Goal: Complete application form: Complete application form

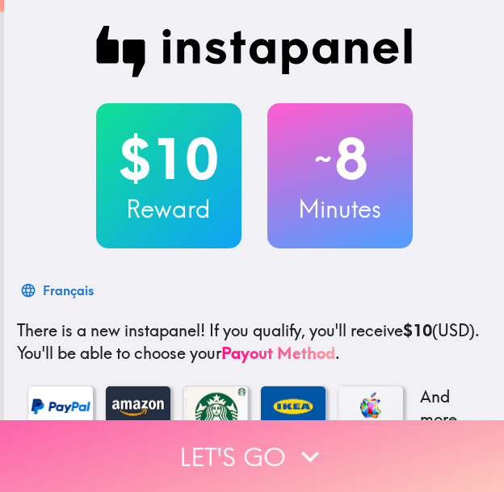
click at [367, 436] on button "Let's go" at bounding box center [252, 457] width 504 height 72
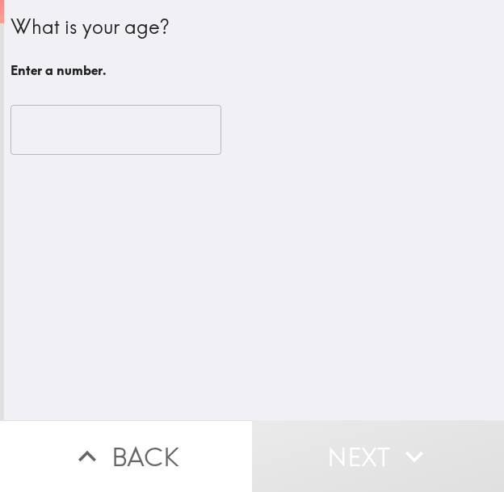
click at [86, 129] on input "number" at bounding box center [115, 130] width 211 height 50
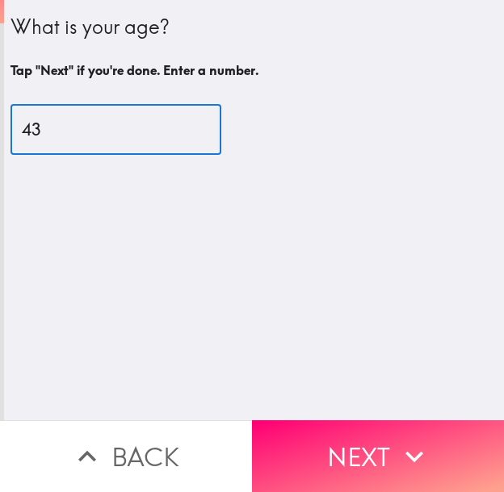
type input "43"
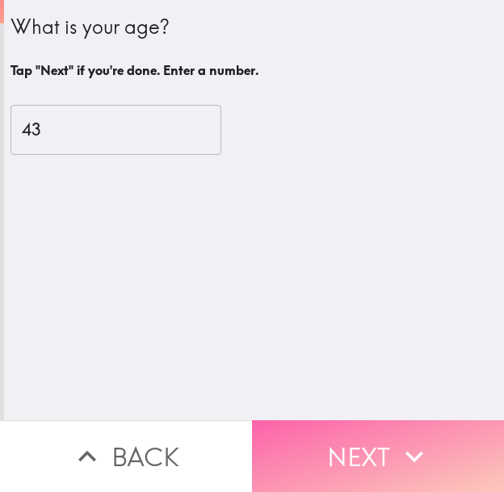
click at [396, 439] on icon "button" at bounding box center [414, 457] width 36 height 36
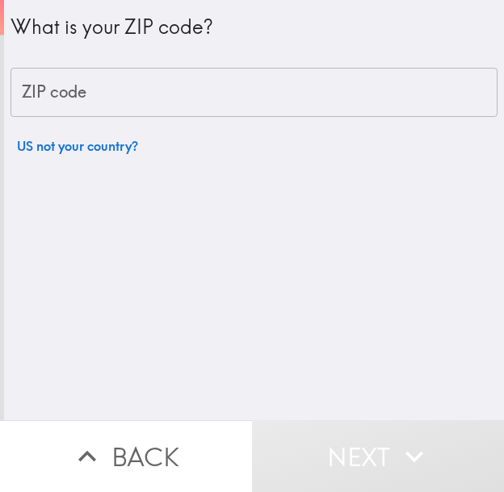
drag, startPoint x: 309, startPoint y: 95, endPoint x: 137, endPoint y: 108, distance: 172.4
click at [308, 97] on input "ZIP code" at bounding box center [253, 93] width 487 height 50
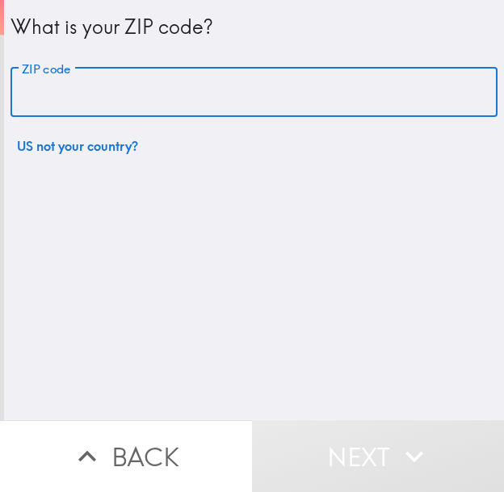
paste input "33621"
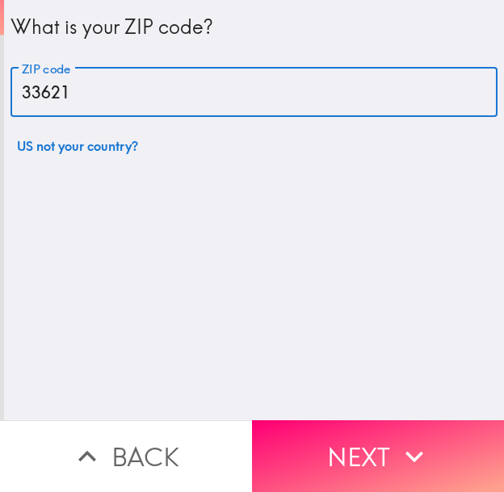
type input "33621"
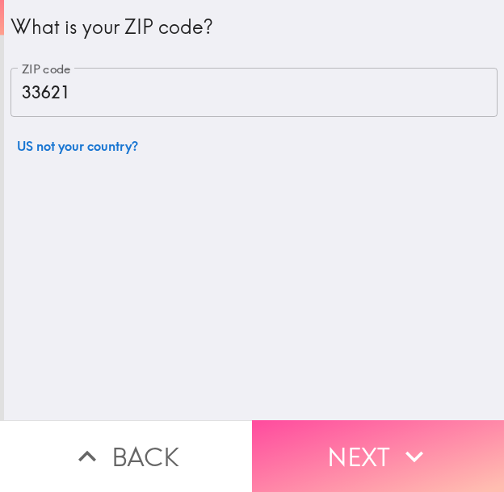
drag, startPoint x: 366, startPoint y: 472, endPoint x: 198, endPoint y: 466, distance: 168.8
click at [366, 471] on button "Next" at bounding box center [378, 457] width 252 height 72
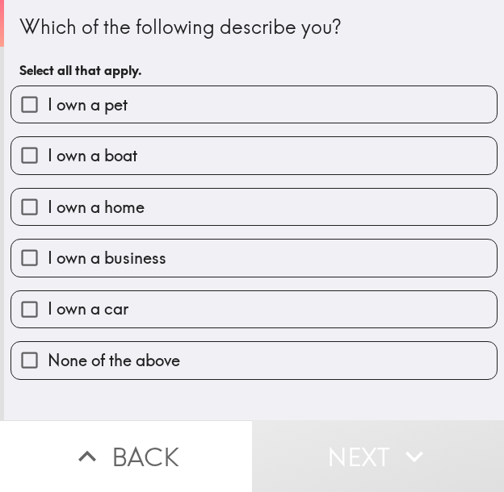
click at [238, 86] on label "I own a pet" at bounding box center [253, 104] width 485 height 36
click at [48, 86] on input "I own a pet" at bounding box center [29, 104] width 36 height 36
checkbox input "true"
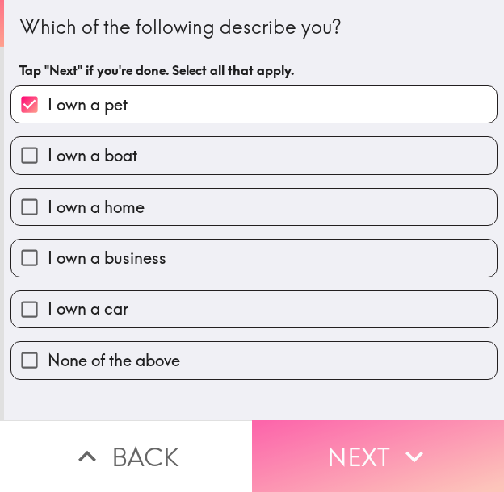
click at [329, 436] on button "Next" at bounding box center [378, 457] width 252 height 72
